Goal: Find specific page/section

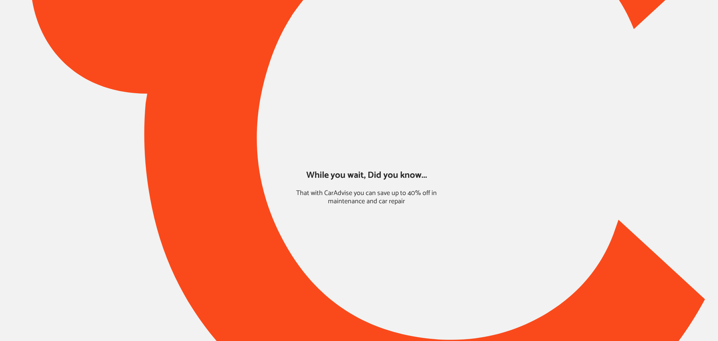
type input "*****"
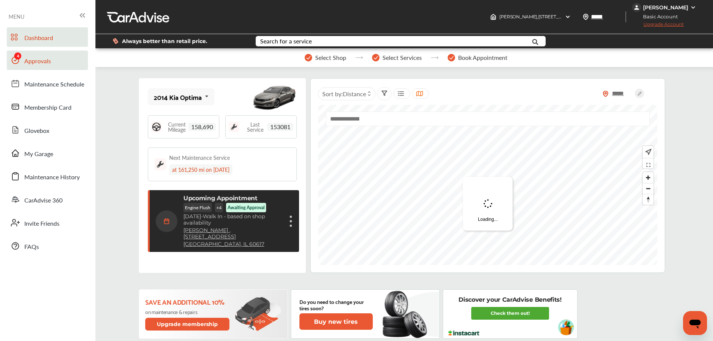
click at [64, 69] on link "Approvals" at bounding box center [47, 60] width 81 height 19
